Goal: Find specific page/section: Find specific page/section

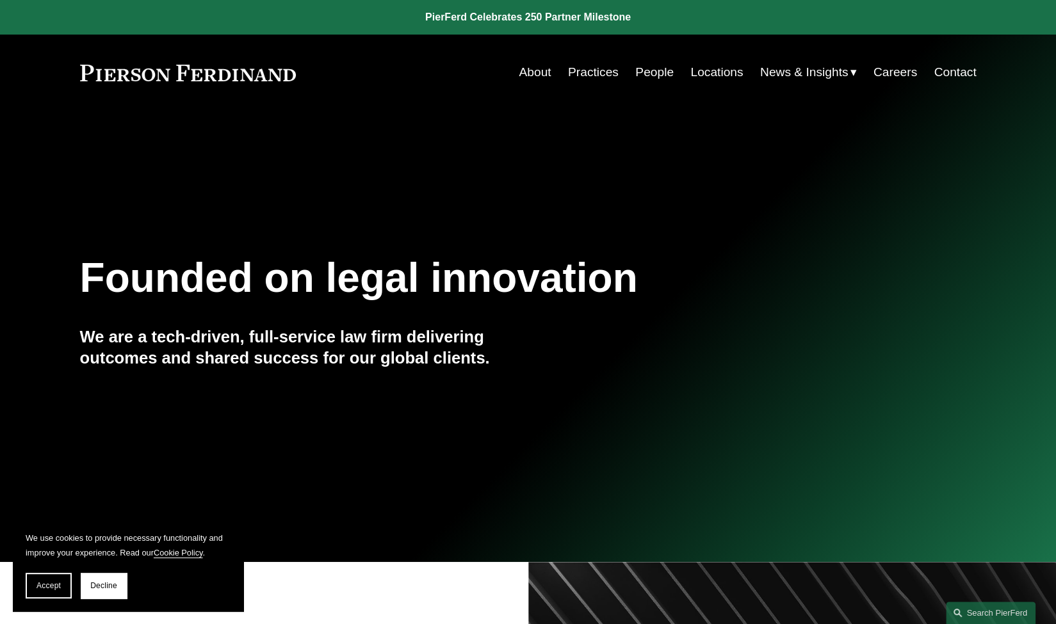
click at [653, 74] on link "People" at bounding box center [654, 72] width 38 height 24
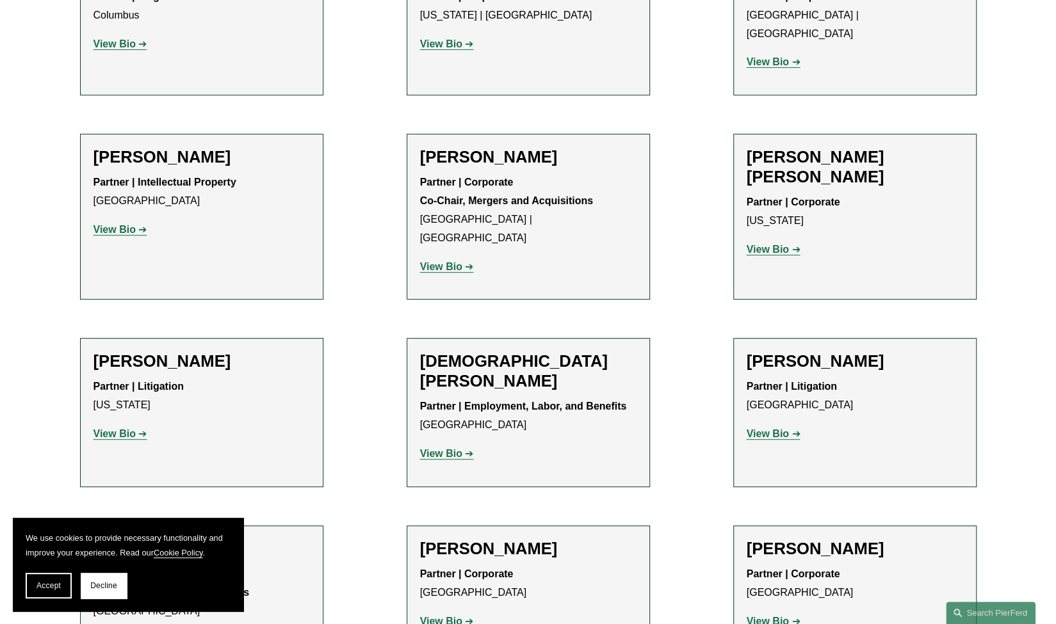
scroll to position [3396, 0]
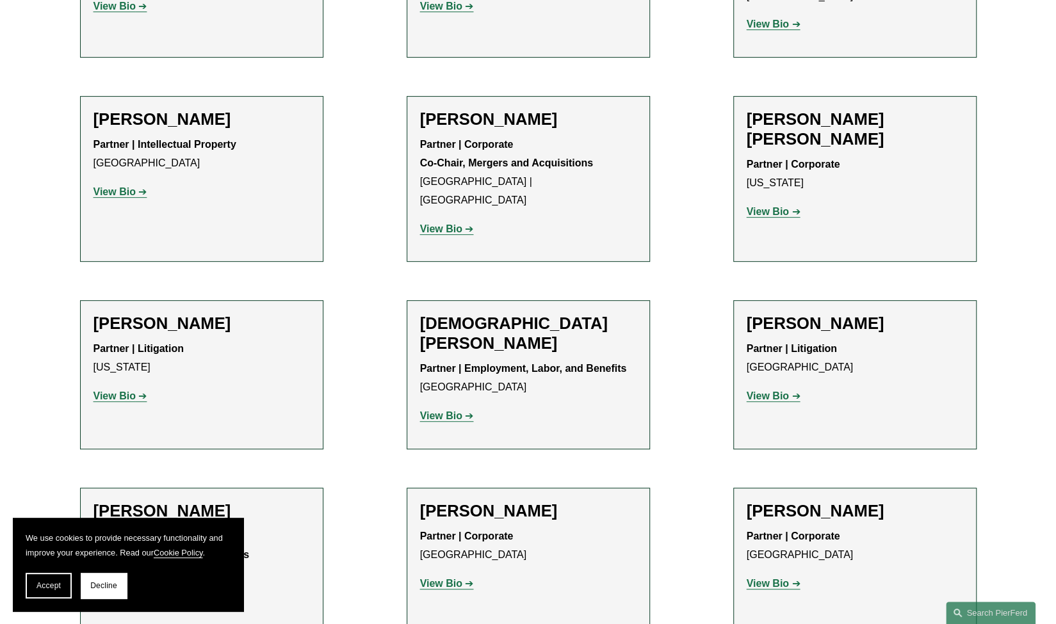
click at [236, 501] on h2 "[PERSON_NAME]" at bounding box center [201, 511] width 216 height 20
click at [140, 596] on link "View Bio" at bounding box center [120, 601] width 54 height 11
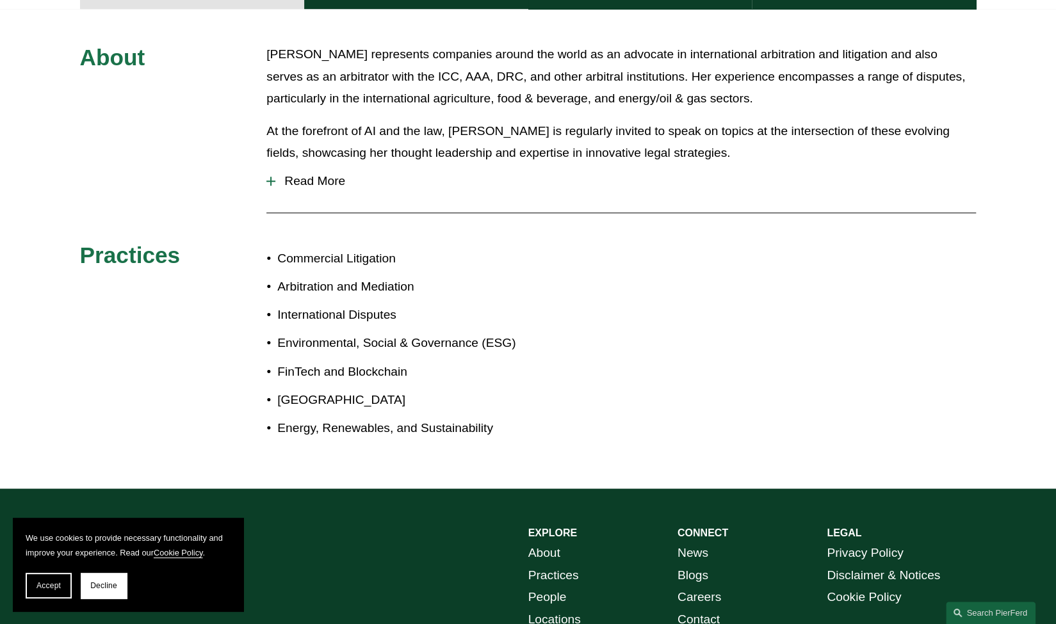
scroll to position [636, 0]
